Goal: Information Seeking & Learning: Learn about a topic

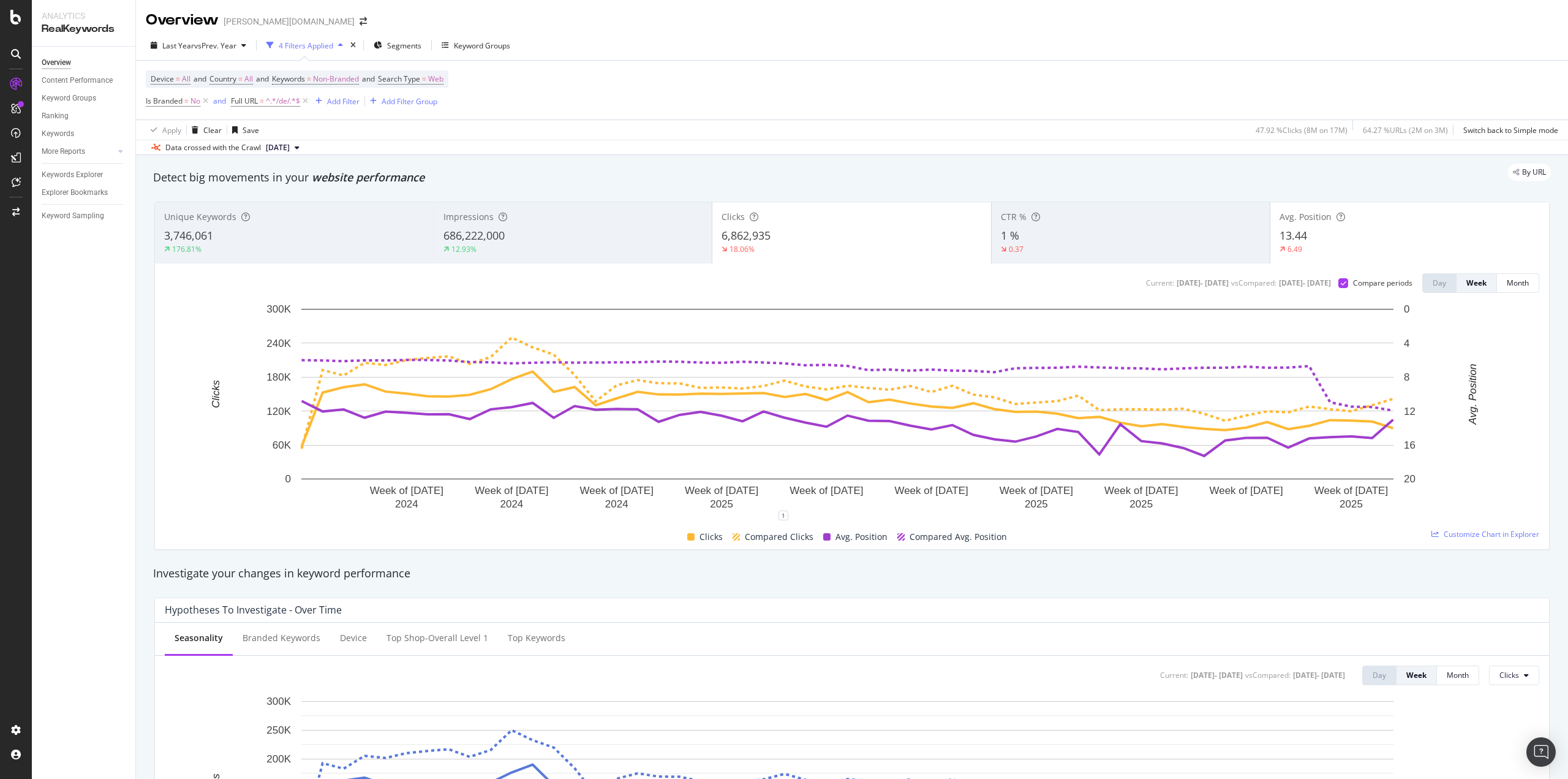
click at [579, 240] on div "686,222,000" at bounding box center [574, 235] width 260 height 16
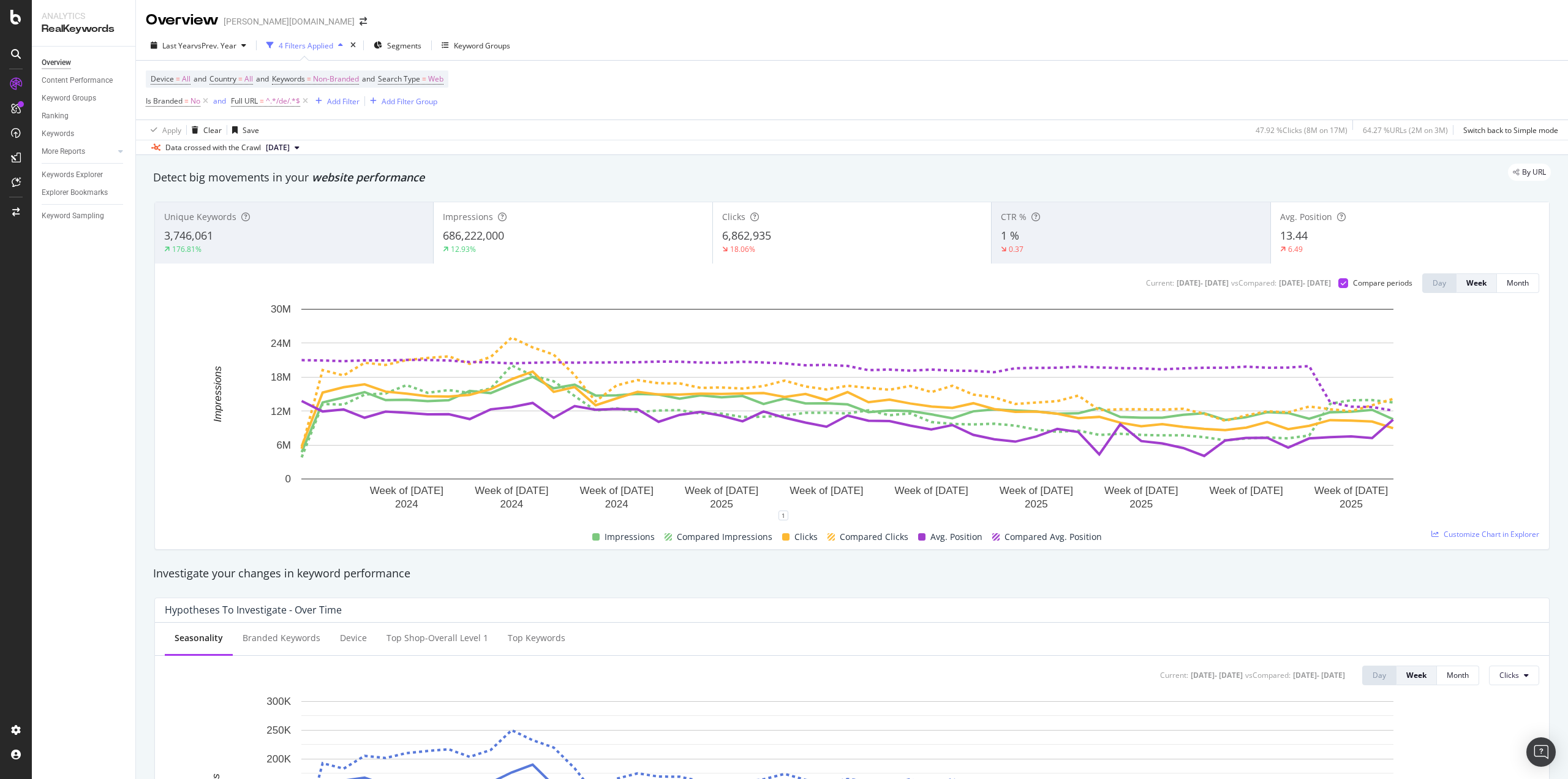
click at [579, 240] on div "686,222,000" at bounding box center [573, 235] width 260 height 16
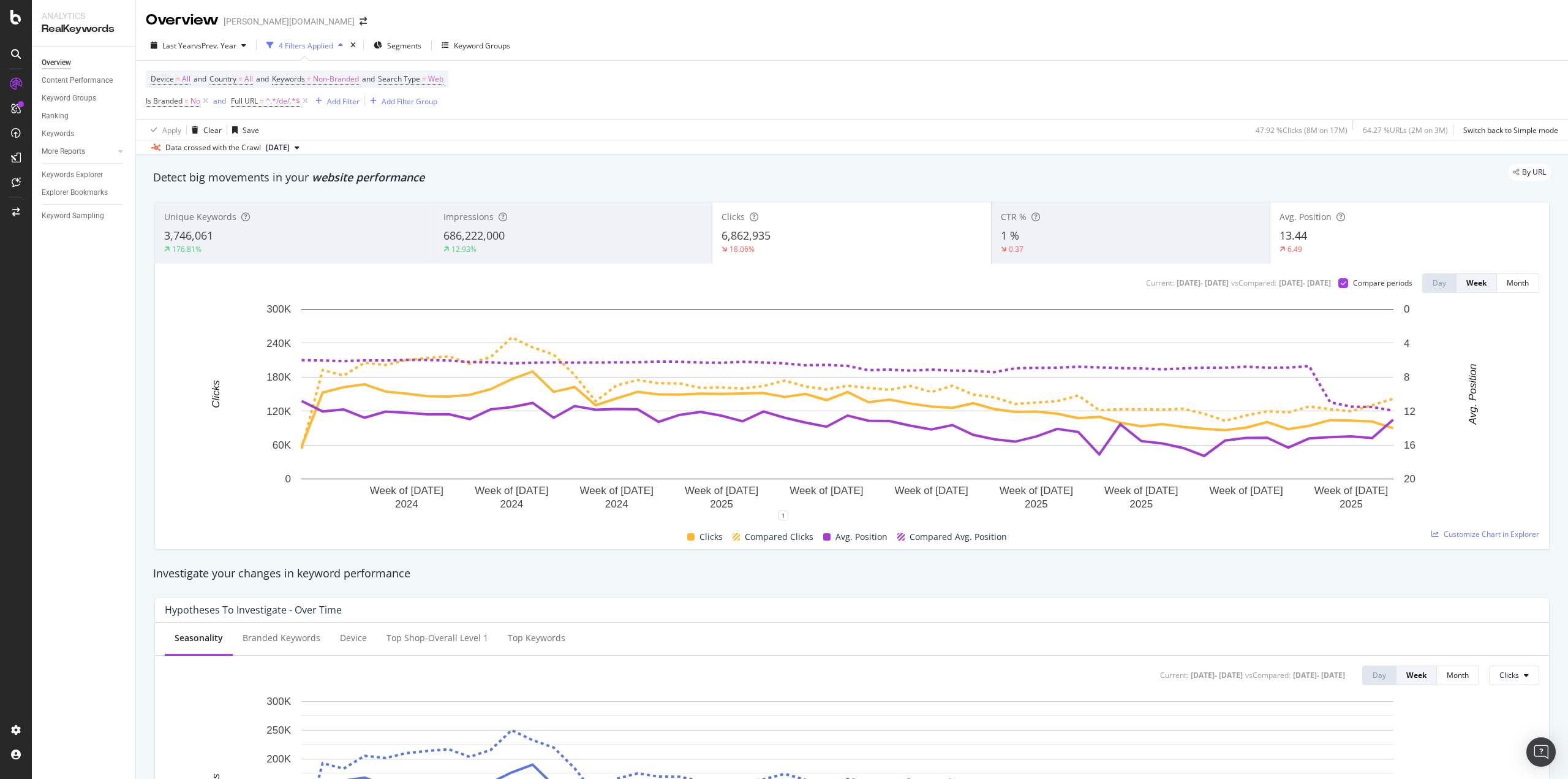
click at [1359, 237] on div "13.44" at bounding box center [1409, 235] width 260 height 16
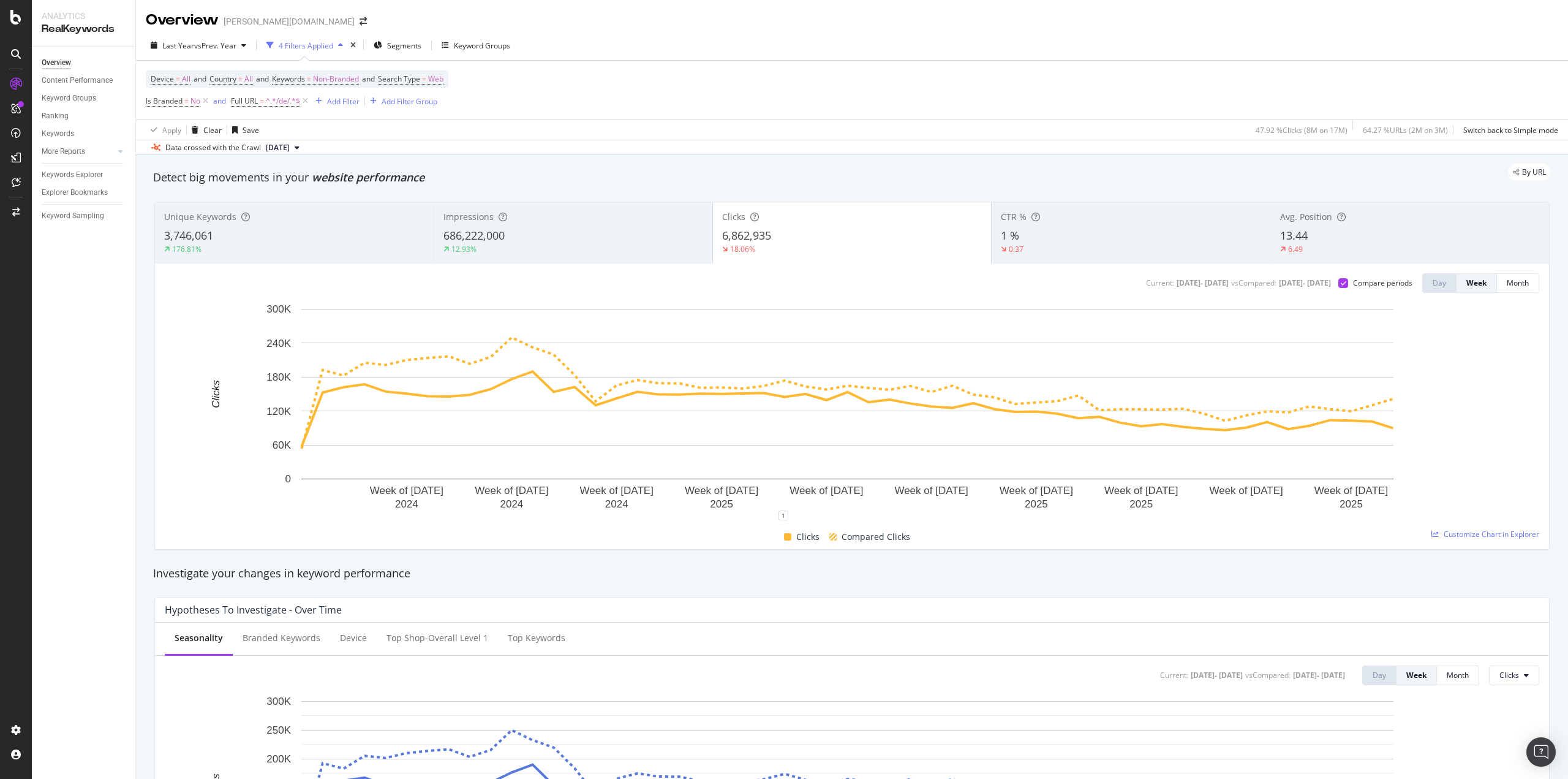
click at [1381, 227] on div "Avg. Position 13.44 6.49" at bounding box center [1409, 232] width 279 height 55
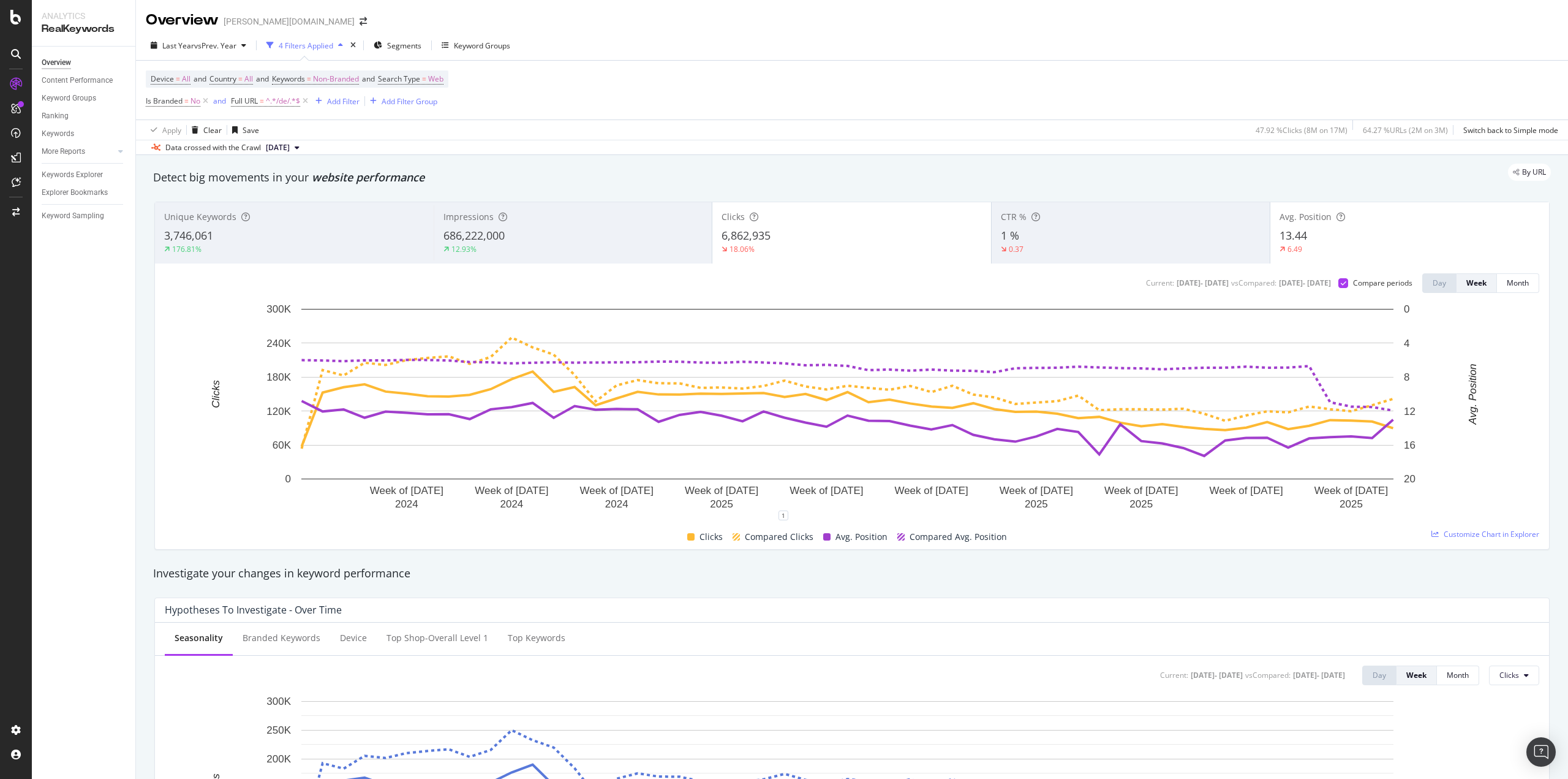
click at [899, 226] on div "Clicks 6,862,935 18.06%" at bounding box center [851, 232] width 279 height 55
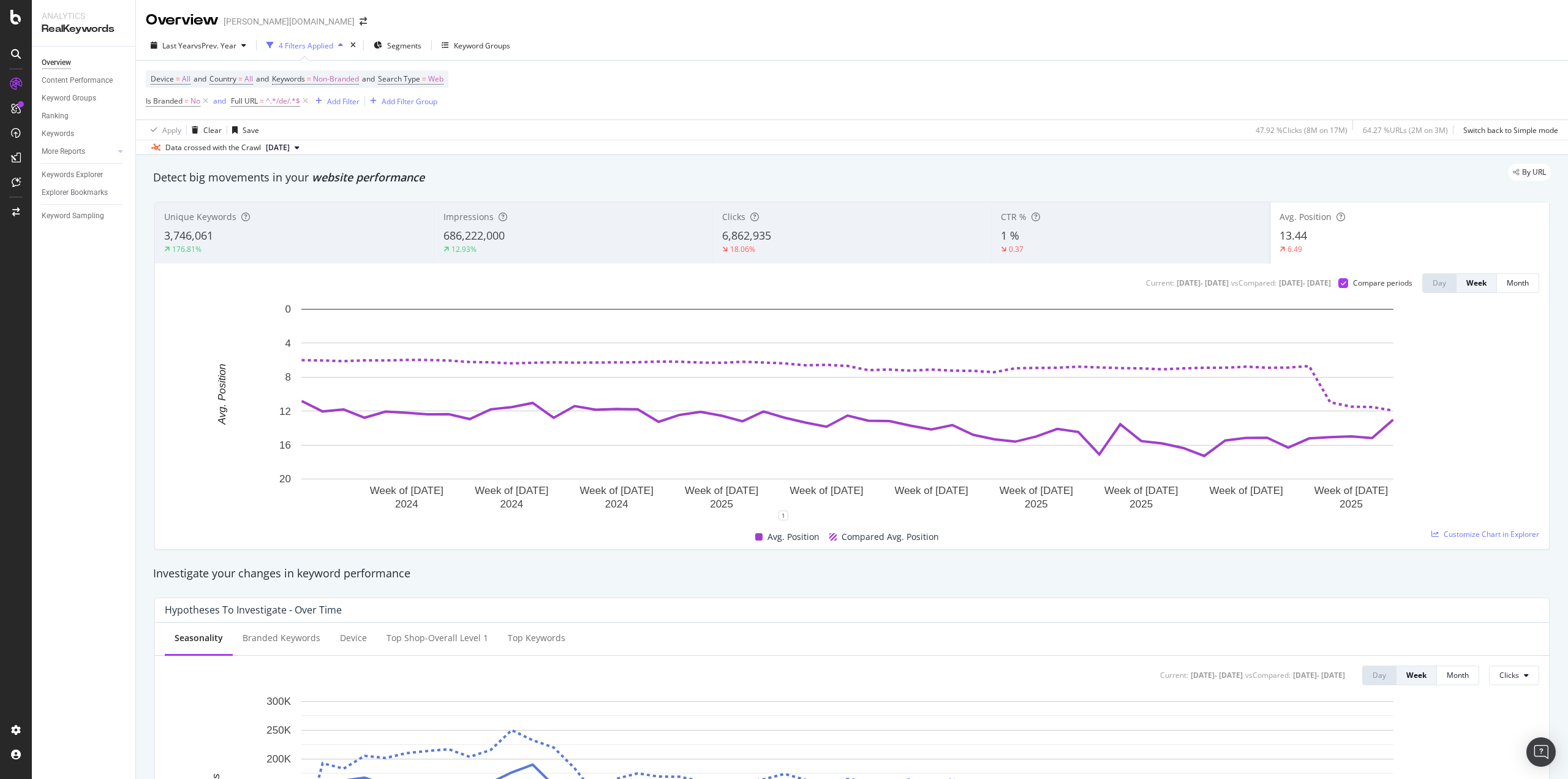
click at [836, 242] on div "6,862,935" at bounding box center [852, 235] width 260 height 16
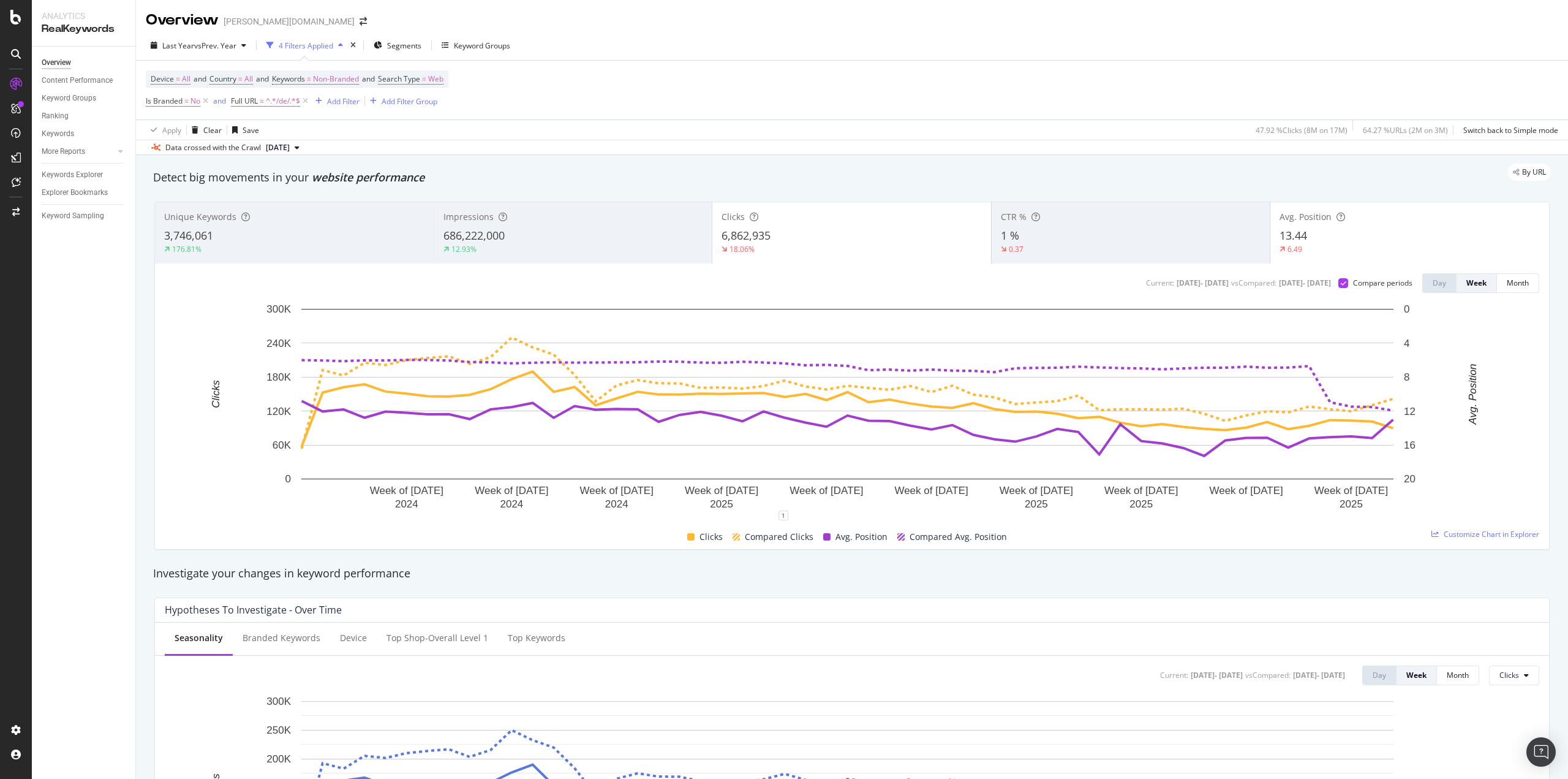
click at [511, 239] on div "686,222,000" at bounding box center [574, 235] width 260 height 16
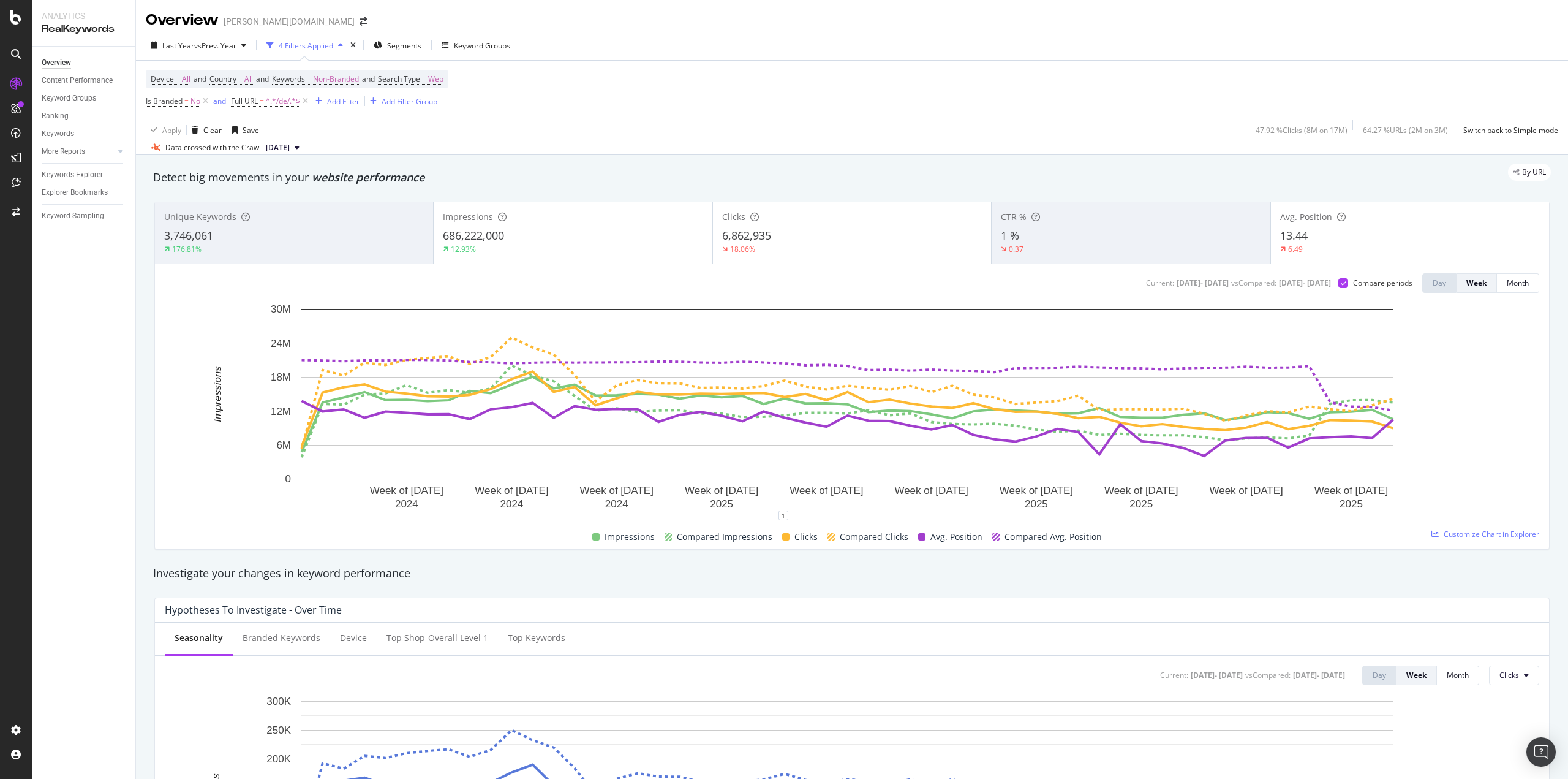
click at [1331, 241] on div "13.44" at bounding box center [1410, 235] width 260 height 16
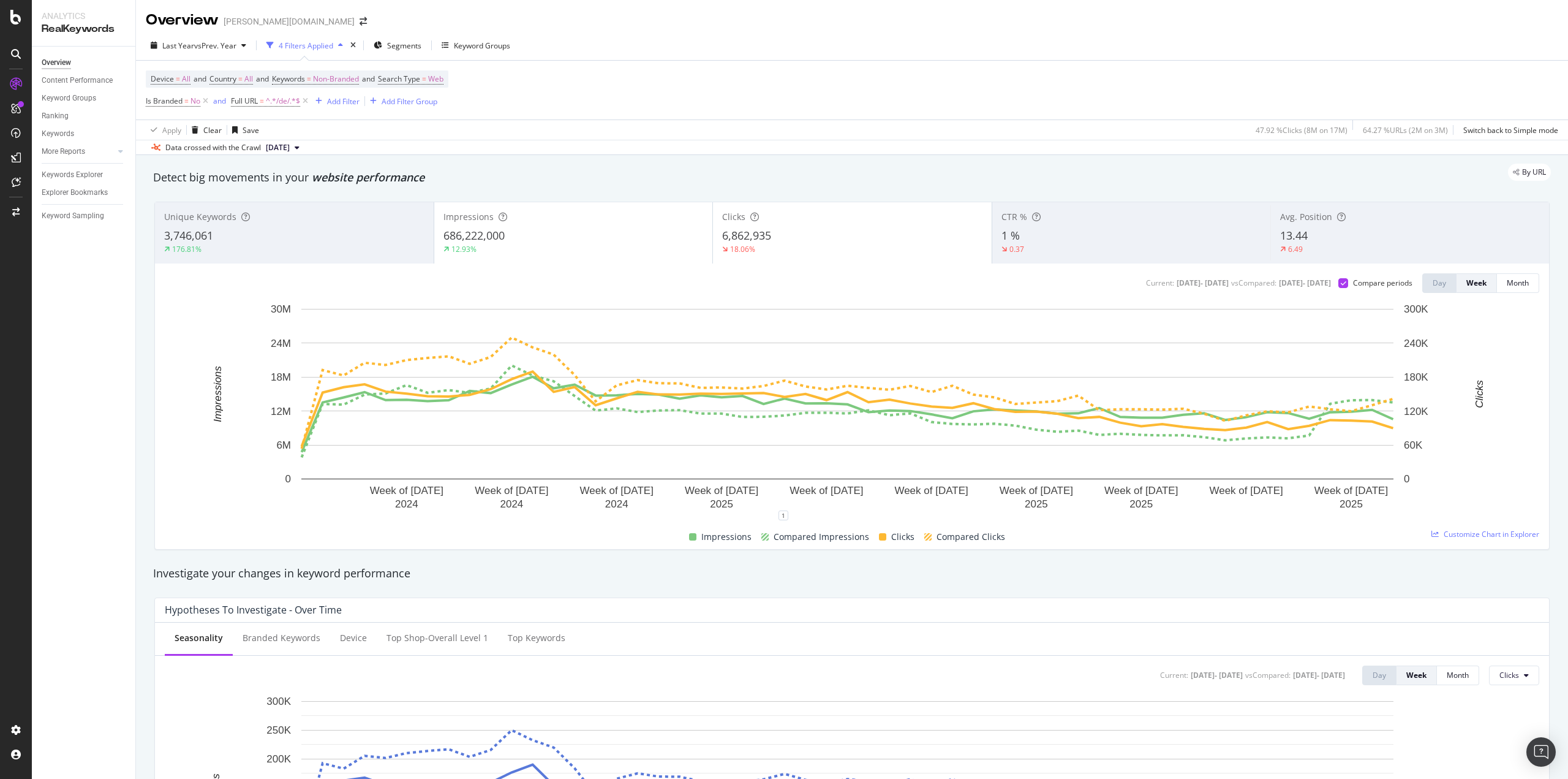
click at [811, 237] on div "6,862,935" at bounding box center [852, 235] width 260 height 16
